Goal: Information Seeking & Learning: Find specific fact

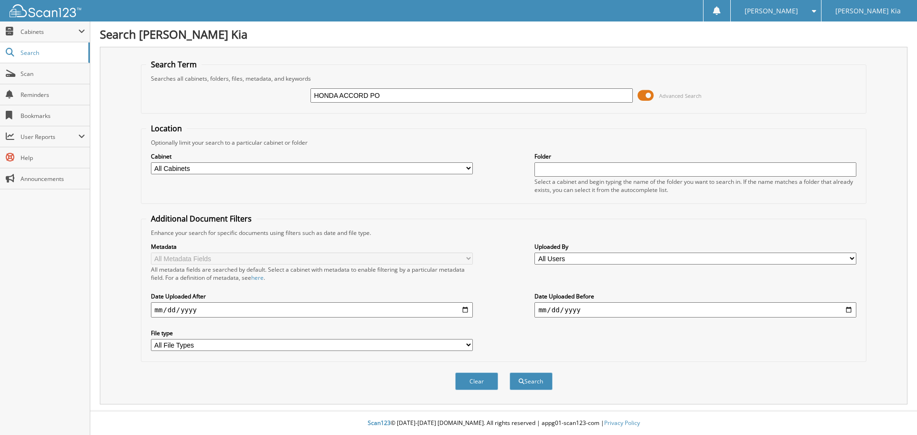
type input "HONDA ACCORD PO"
click at [510, 373] on button "Search" at bounding box center [531, 382] width 43 height 18
type input "HONDA ACCORD PO"
click at [510, 373] on button "Search" at bounding box center [531, 382] width 43 height 18
